Goal: Task Accomplishment & Management: Manage account settings

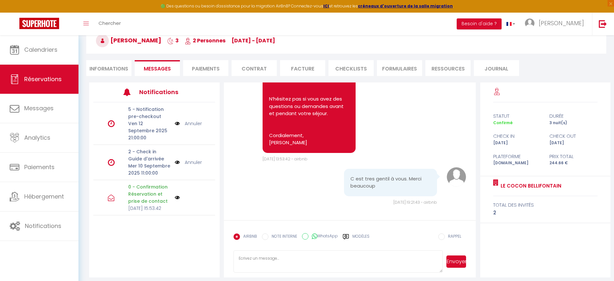
scroll to position [41, 0]
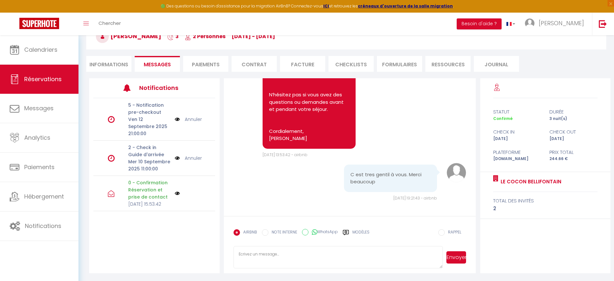
click at [179, 154] on img at bounding box center [177, 157] width 5 height 7
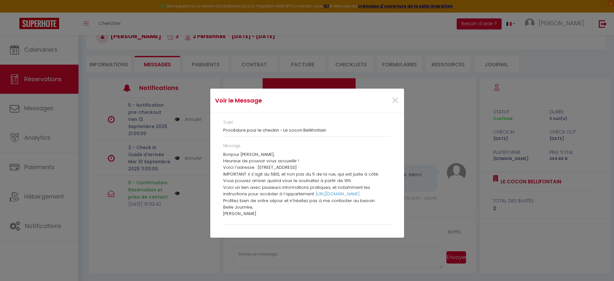
click at [285, 101] on h4 "Voir le Message" at bounding box center [275, 100] width 120 height 9
click at [396, 102] on span "×" at bounding box center [395, 100] width 8 height 19
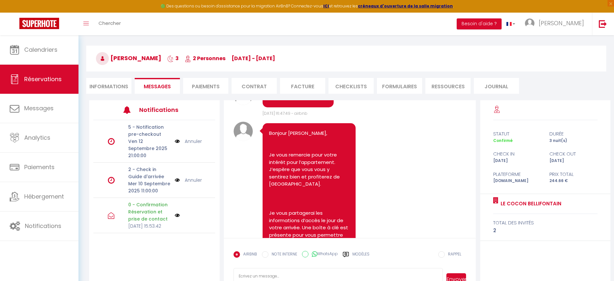
scroll to position [0, 0]
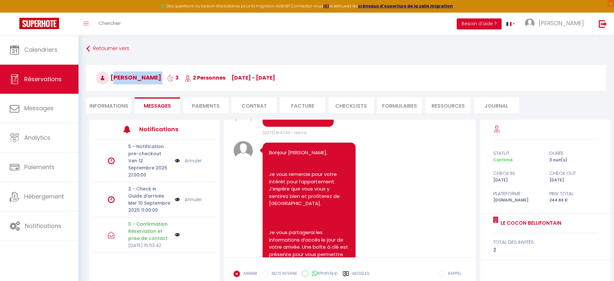
drag, startPoint x: 111, startPoint y: 75, endPoint x: 177, endPoint y: 79, distance: 66.0
click at [177, 79] on h3 "Laurence Degros 3 2 Personnes me 10 Sep - sa 13 Sep" at bounding box center [346, 78] width 520 height 26
copy h3 "Laurence Degros"
click at [175, 232] on img at bounding box center [177, 234] width 5 height 5
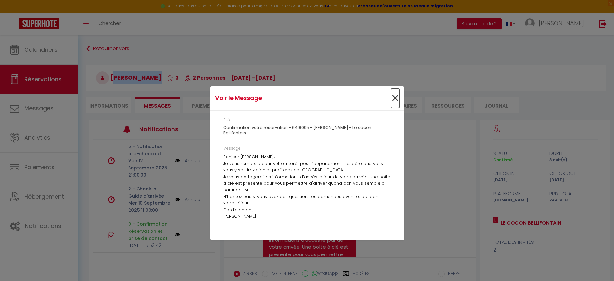
click at [394, 95] on span "×" at bounding box center [395, 98] width 8 height 19
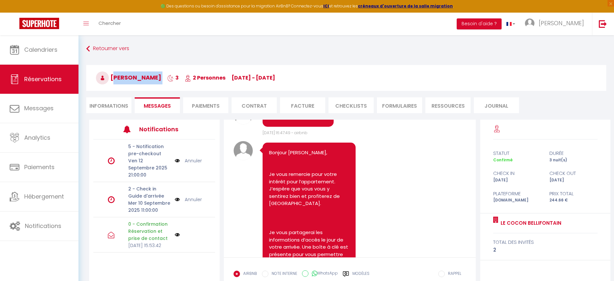
click at [175, 196] on img at bounding box center [177, 199] width 5 height 7
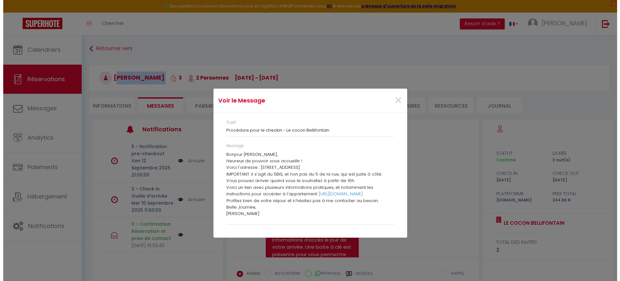
scroll to position [9, 0]
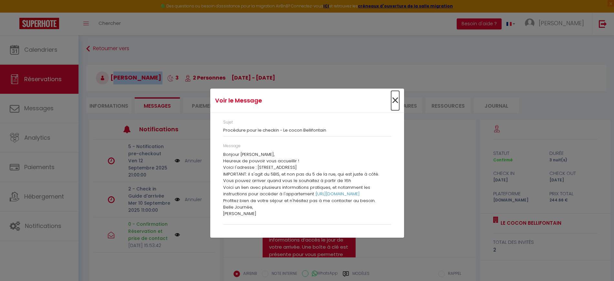
click at [396, 104] on span "×" at bounding box center [395, 100] width 8 height 19
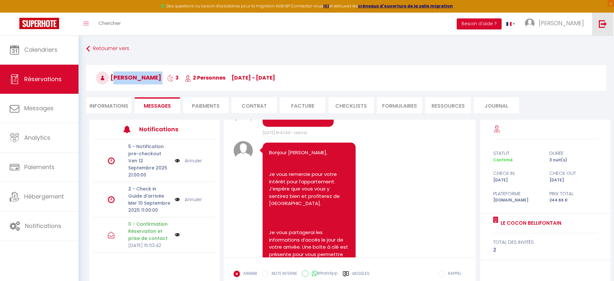
click at [601, 22] on img at bounding box center [603, 24] width 8 height 8
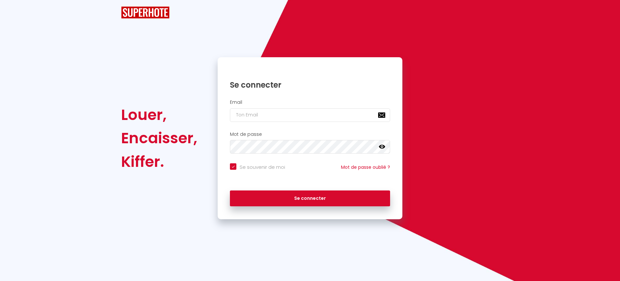
checkbox input "true"
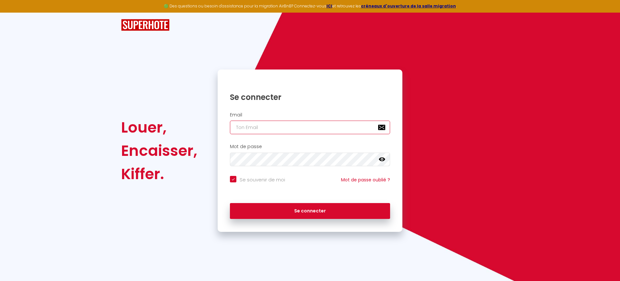
click at [251, 131] on input "email" at bounding box center [310, 128] width 160 height 14
paste input "[EMAIL_ADDRESS][DOMAIN_NAME]"
type input "[EMAIL_ADDRESS][DOMAIN_NAME]"
checkbox input "true"
click at [238, 127] on input "[EMAIL_ADDRESS][DOMAIN_NAME]" at bounding box center [310, 128] width 160 height 14
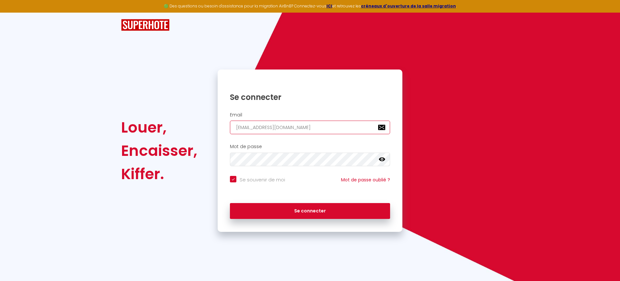
click at [237, 128] on input "[EMAIL_ADDRESS][DOMAIN_NAME]" at bounding box center [310, 128] width 160 height 14
type input "[EMAIL_ADDRESS][DOMAIN_NAME]"
click at [256, 180] on input "Se souvenir de moi" at bounding box center [257, 179] width 55 height 6
checkbox input "false"
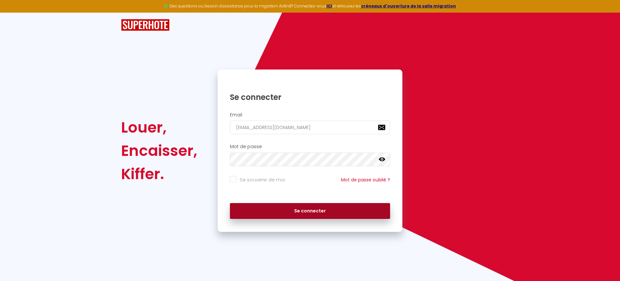
click at [260, 215] on button "Se connecter" at bounding box center [310, 211] width 160 height 16
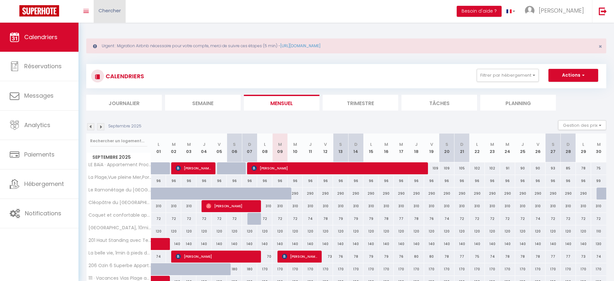
click at [117, 8] on span "Chercher" at bounding box center [110, 10] width 22 height 7
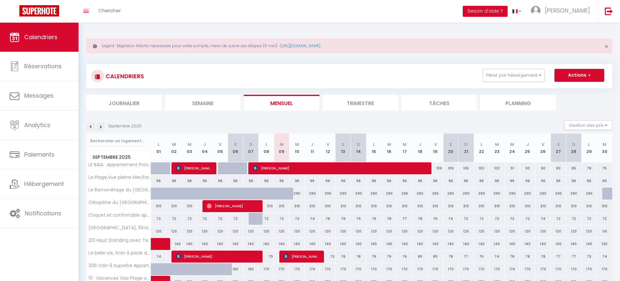
paste input "MacFerrin"
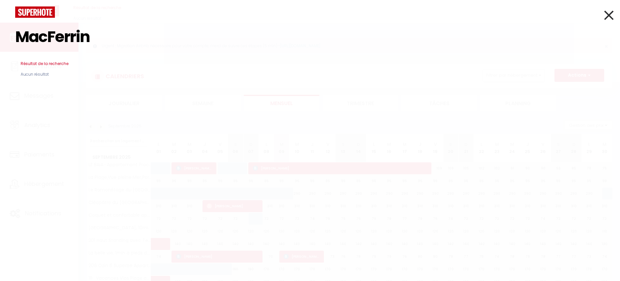
click at [97, 38] on input "MacFerrin" at bounding box center [310, 37] width 590 height 38
paste input "Joe"
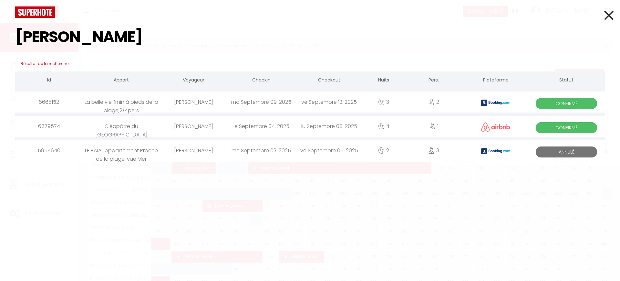
type input "Joe"
click at [182, 126] on div "Joe McFerrin" at bounding box center [194, 126] width 68 height 21
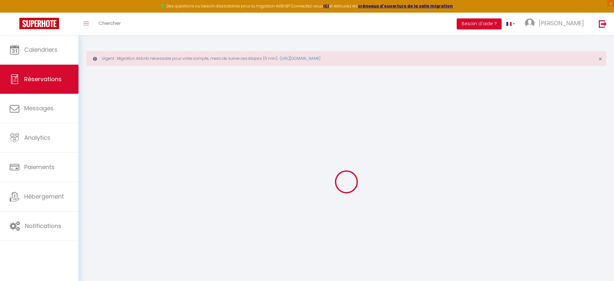
select select
checkbox input "false"
select select
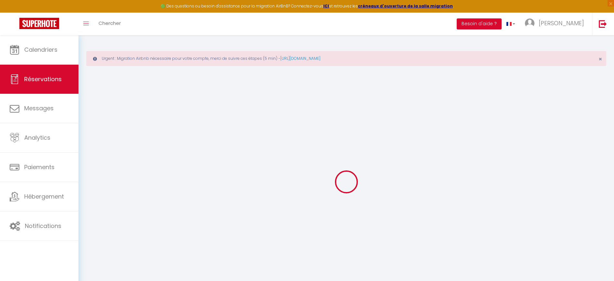
select select
checkbox input "false"
type textarea "Arrivée à 14h"
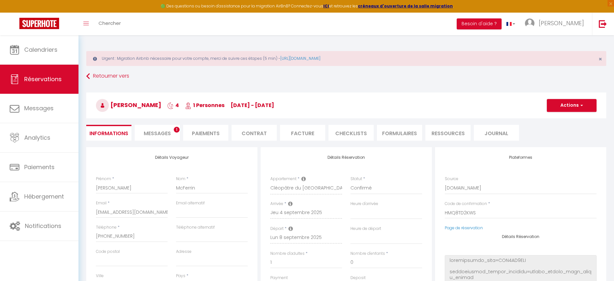
select select
type input "144"
select select
checkbox input "false"
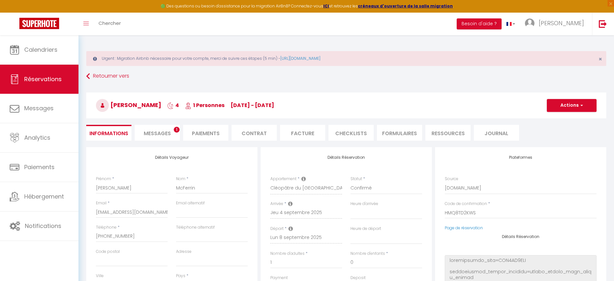
select select
checkbox input "false"
select select
click at [171, 131] on span "Messages" at bounding box center [157, 133] width 27 height 7
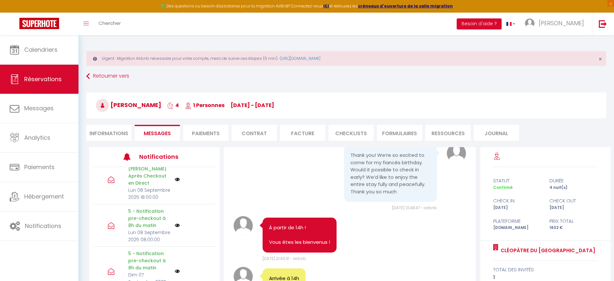
scroll to position [606, 0]
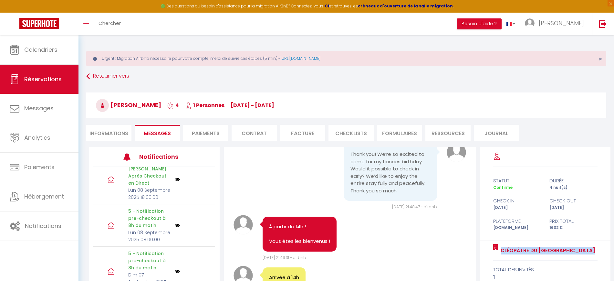
drag, startPoint x: 492, startPoint y: 250, endPoint x: 593, endPoint y: 246, distance: 100.9
click at [593, 246] on div "Cléopâtre du Domaine de Delfi total des invités 1" at bounding box center [545, 264] width 131 height 47
copy div "Cléopâtre du Domaine de Delfi"
click at [607, 33] on link at bounding box center [602, 24] width 21 height 23
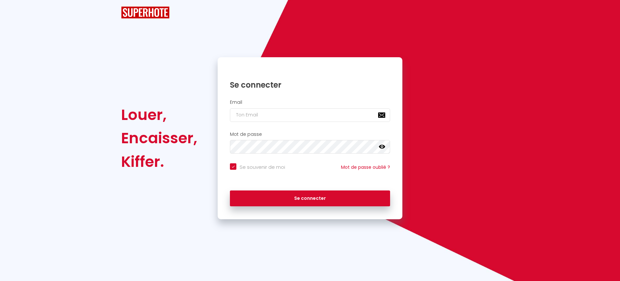
checkbox input "true"
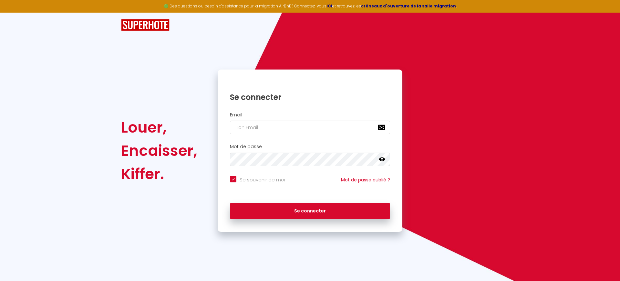
click at [290, 135] on div "Email" at bounding box center [310, 125] width 185 height 32
click at [291, 129] on input "email" at bounding box center [310, 128] width 160 height 14
paste input "[EMAIL_ADDRESS][DOMAIN_NAME]"
type input "[EMAIL_ADDRESS][DOMAIN_NAME]"
checkbox input "true"
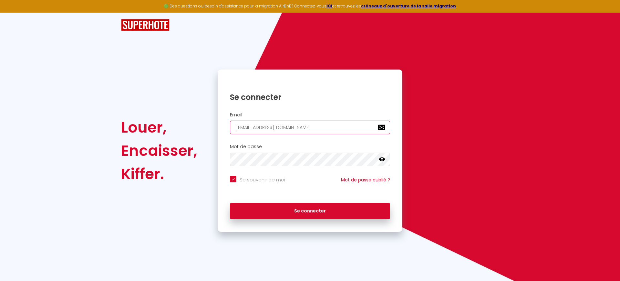
type input "[EMAIL_ADDRESS][DOMAIN_NAME]"
click at [262, 183] on label "Se souvenir de moi" at bounding box center [261, 180] width 49 height 8
click at [262, 182] on input "Se souvenir de moi" at bounding box center [257, 179] width 55 height 6
checkbox input "false"
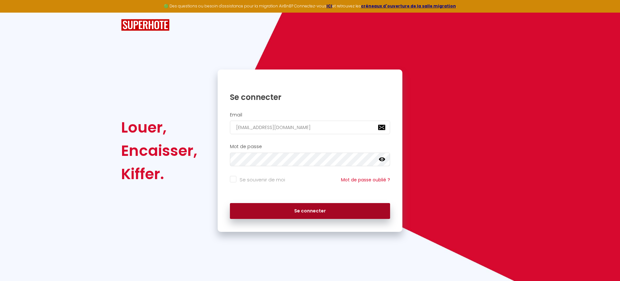
click at [293, 208] on button "Se connecter" at bounding box center [310, 211] width 160 height 16
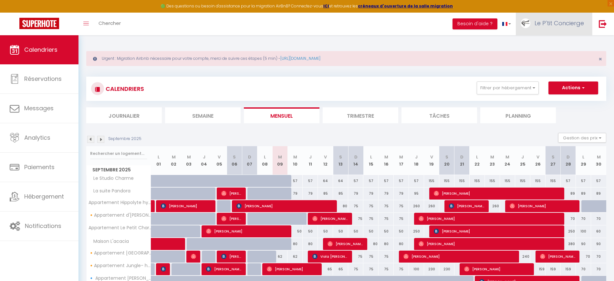
click at [569, 24] on span "Le P'tit Concierge" at bounding box center [559, 23] width 49 height 8
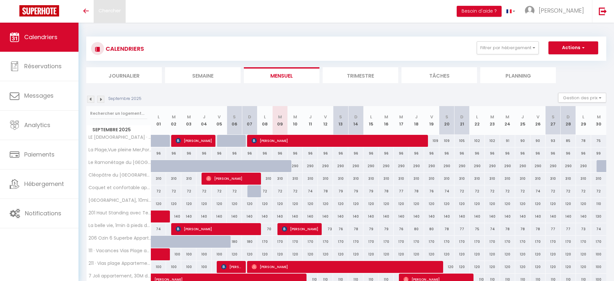
click at [116, 12] on span "Chercher" at bounding box center [110, 10] width 22 height 7
click at [113, 8] on div at bounding box center [307, 11] width 594 height 11
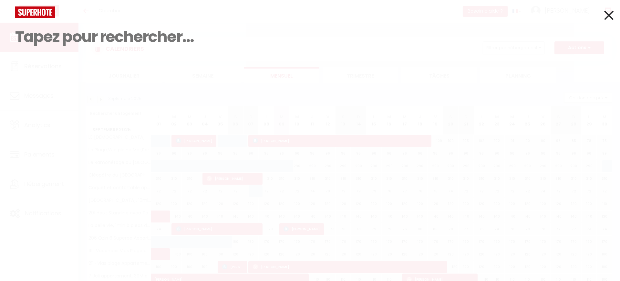
click at [135, 42] on input at bounding box center [310, 37] width 590 height 38
paste input "Braun"
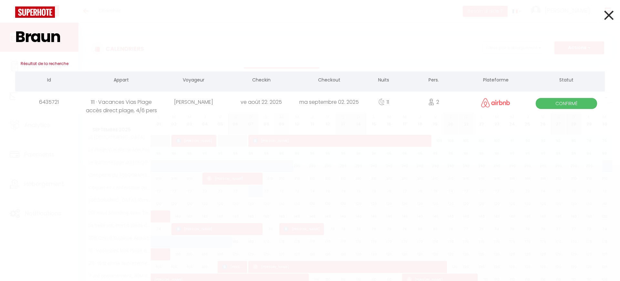
type input "Braun"
click at [376, 100] on div "11" at bounding box center [383, 101] width 41 height 21
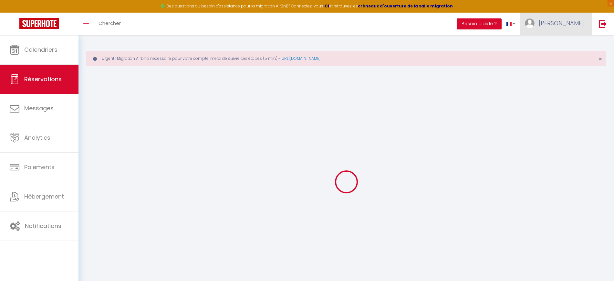
click at [564, 26] on span "[PERSON_NAME]" at bounding box center [561, 23] width 45 height 8
select select
checkbox input "false"
select select
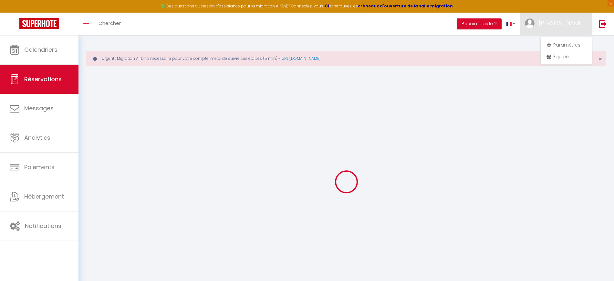
select select
checkbox input "false"
select select
checkbox input "false"
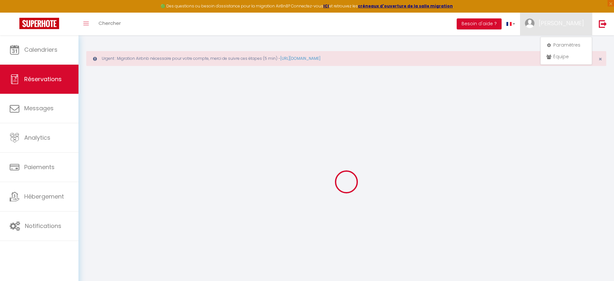
select select
checkbox input "false"
type input "73"
type input "48.24"
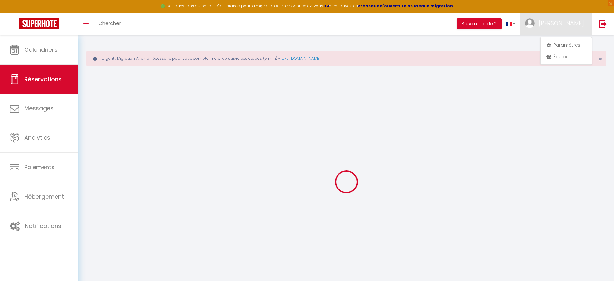
select select
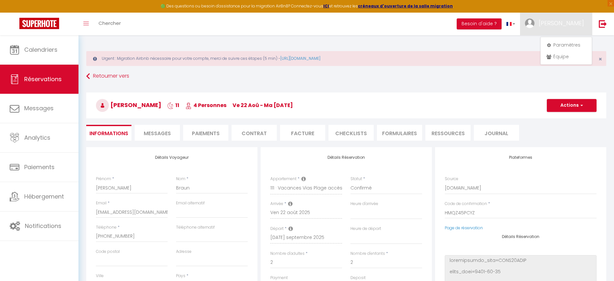
checkbox input "false"
select select
click at [149, 135] on span "Messages" at bounding box center [157, 133] width 27 height 7
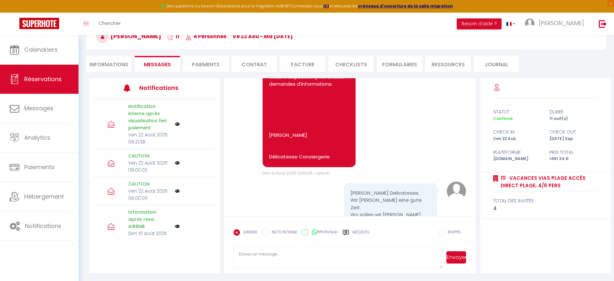
scroll to position [646, 0]
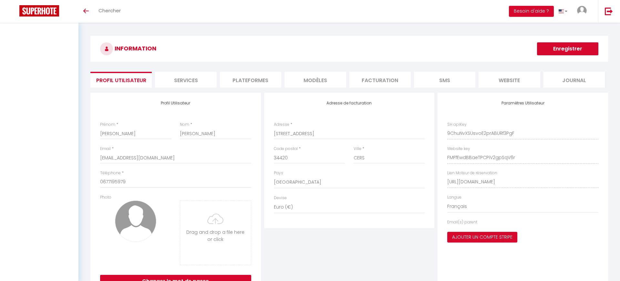
select select "28"
select select "fr"
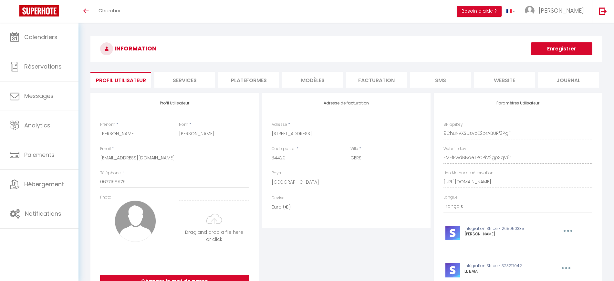
click at [249, 81] on li "Plateformes" at bounding box center [248, 80] width 61 height 16
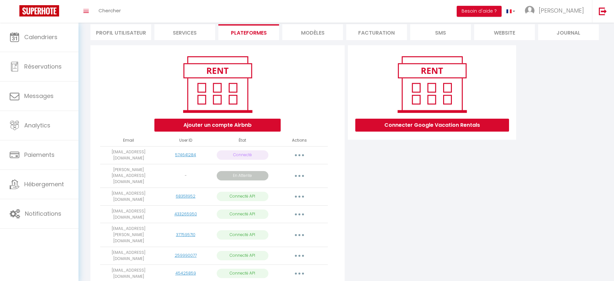
scroll to position [47, 0]
drag, startPoint x: 103, startPoint y: 152, endPoint x: 149, endPoint y: 159, distance: 46.8
click at [149, 159] on div "Ajouter un compte Airbnb Email User ID État Actions delicatesseconciergerie@gma…" at bounding box center [217, 206] width 254 height 320
click at [149, 159] on td "delicatesseconciergerie@gmail.com" at bounding box center [128, 155] width 57 height 18
drag, startPoint x: 148, startPoint y: 160, endPoint x: 105, endPoint y: 154, distance: 43.0
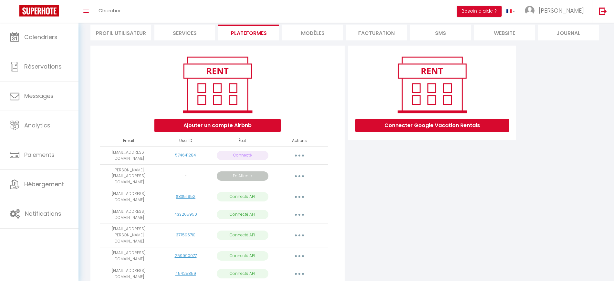
click at [105, 154] on td "delicatesseconciergerie@gmail.com" at bounding box center [128, 155] width 57 height 18
copy td "delicatesseconciergerie@gmail.com"
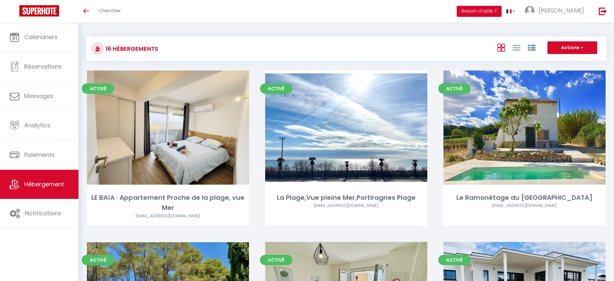
click at [305, 37] on div "16 Hébergements Actions Créer un Hébergement Nouveau groupe" at bounding box center [346, 49] width 520 height 24
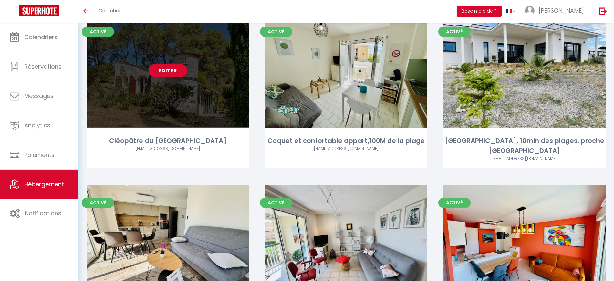
click at [173, 70] on link "Editer" at bounding box center [168, 70] width 39 height 13
click at [163, 67] on link "Editer" at bounding box center [168, 70] width 39 height 13
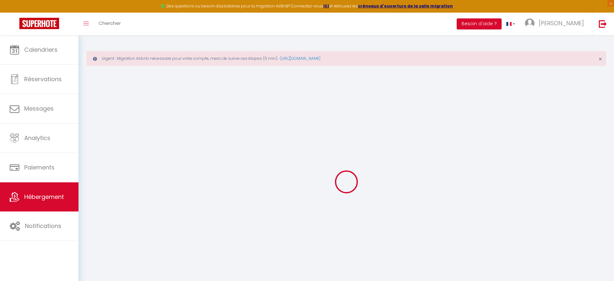
select select "+ 20 %"
select select
checkbox input "false"
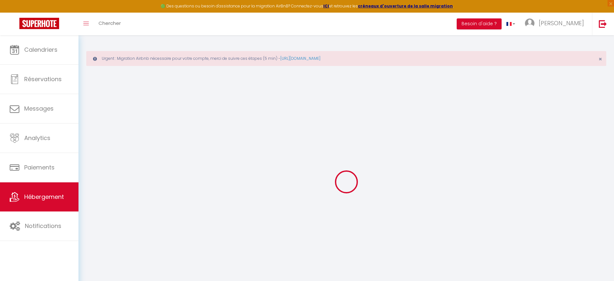
checkbox input "false"
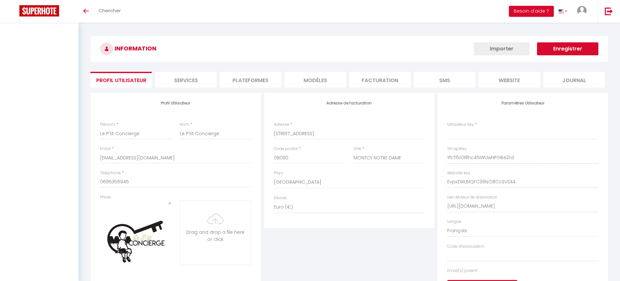
select select "28"
select select "fr"
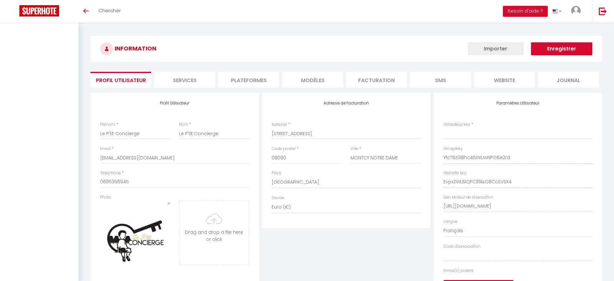
type input "YfcT6z0I8hc45iWUwNPGBe2rd"
type input "EvpxZWLBlQFC39lsO8CcSVSX4"
type input "[URL][DOMAIN_NAME]"
select select "fr"
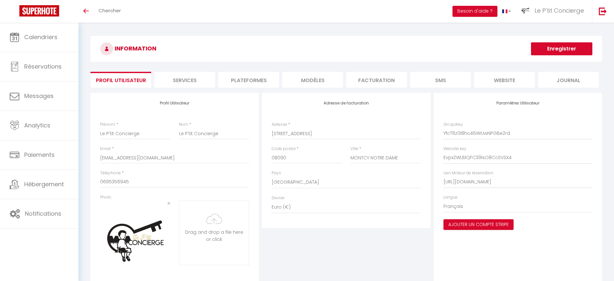
click at [260, 75] on li "Plateformes" at bounding box center [248, 80] width 61 height 16
